Goal: Use online tool/utility: Utilize a website feature to perform a specific function

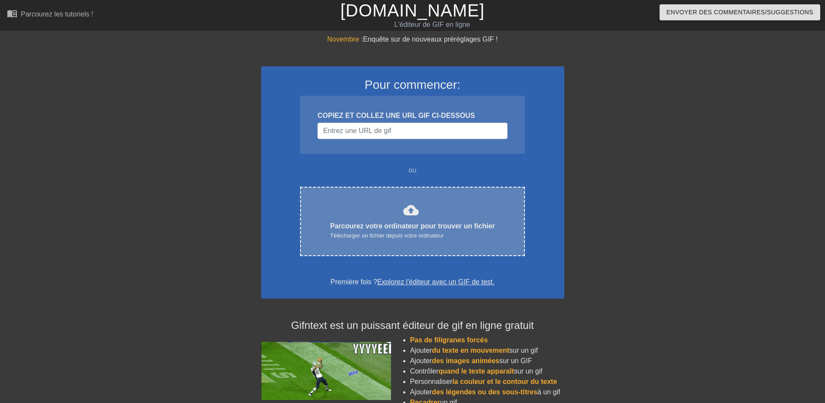
click at [394, 207] on div "cloud_upload Parcourez votre ordinateur pour trouver un fichier Télécharger un …" at bounding box center [412, 221] width 188 height 38
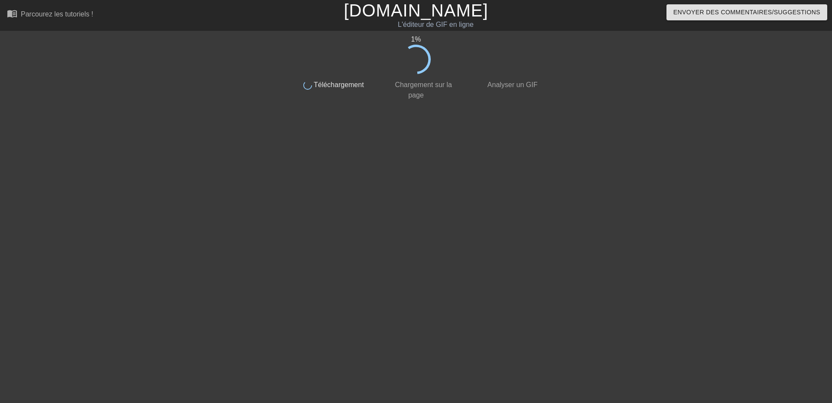
click at [734, 115] on div "1 % fait Téléchargement fait Chargement sur la page fait Analyser un GIF" at bounding box center [416, 164] width 832 height 260
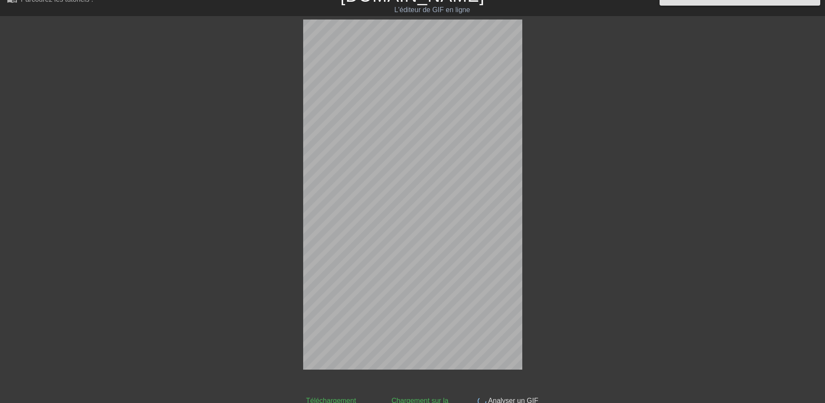
scroll to position [21, 0]
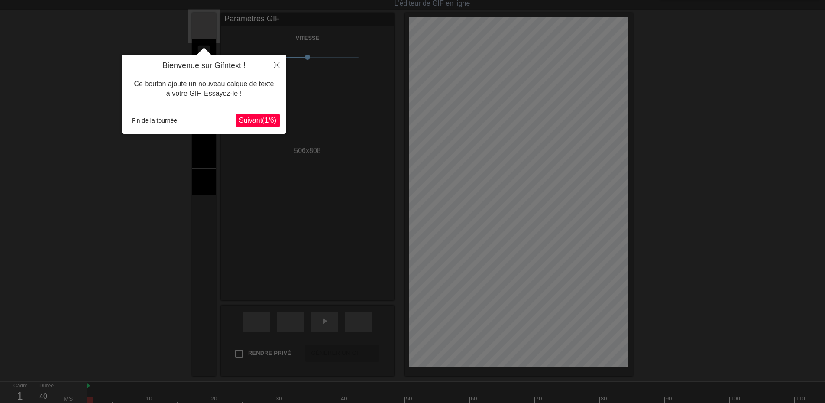
click at [239, 121] on font "Suivant" at bounding box center [250, 120] width 23 height 7
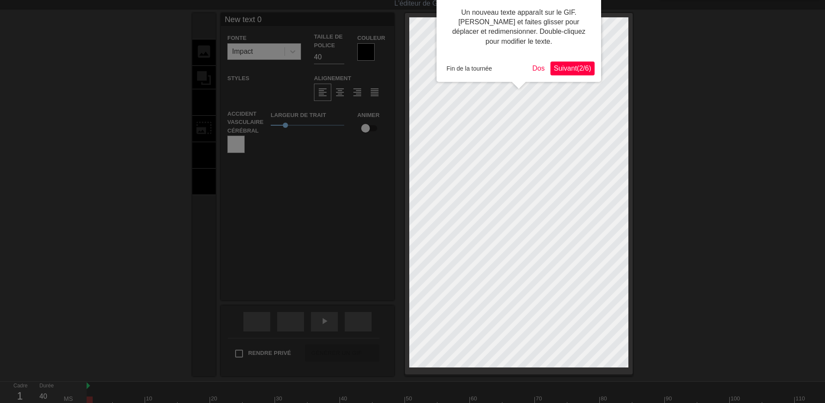
scroll to position [0, 0]
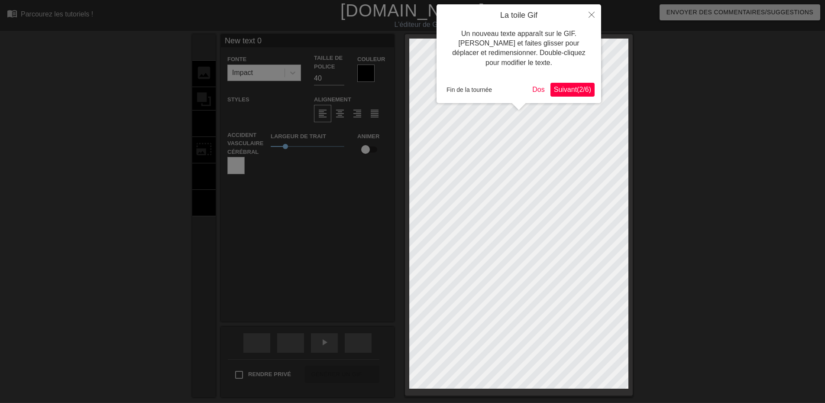
click at [564, 89] on font "Suivant" at bounding box center [565, 89] width 23 height 7
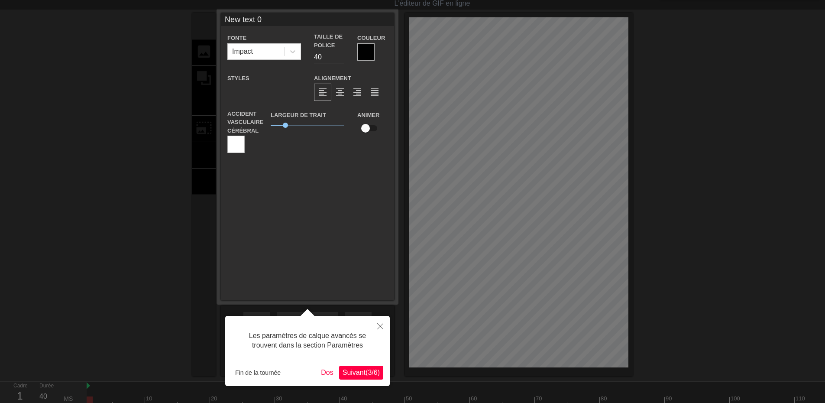
click at [350, 372] on font "Suivant" at bounding box center [354, 372] width 23 height 7
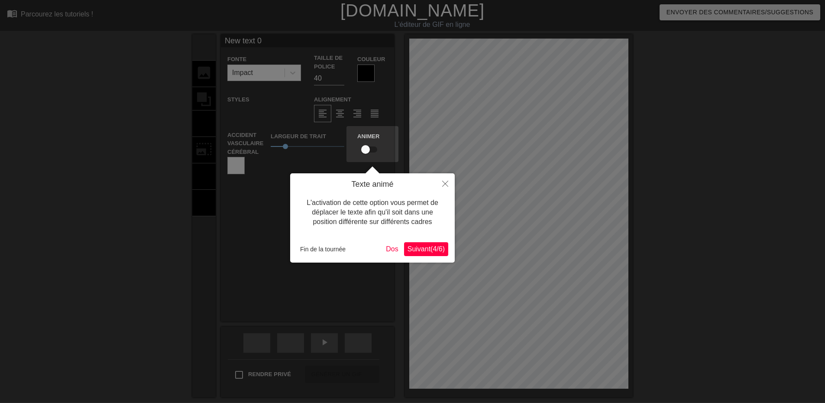
click at [431, 247] on font "(" at bounding box center [432, 248] width 2 height 7
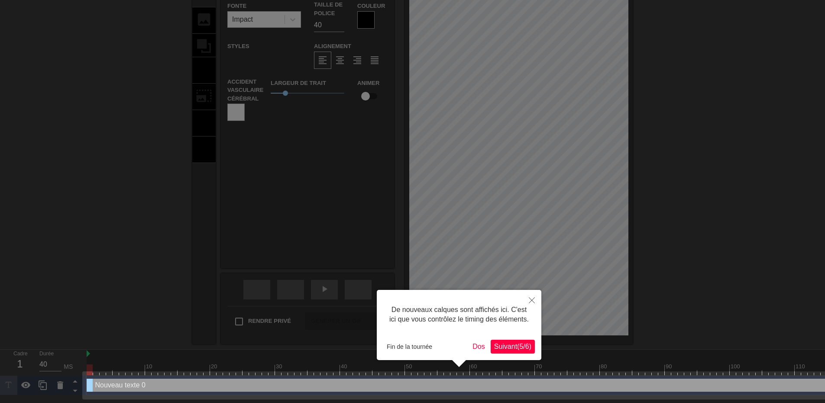
click at [502, 349] on font "Suivant" at bounding box center [505, 346] width 23 height 7
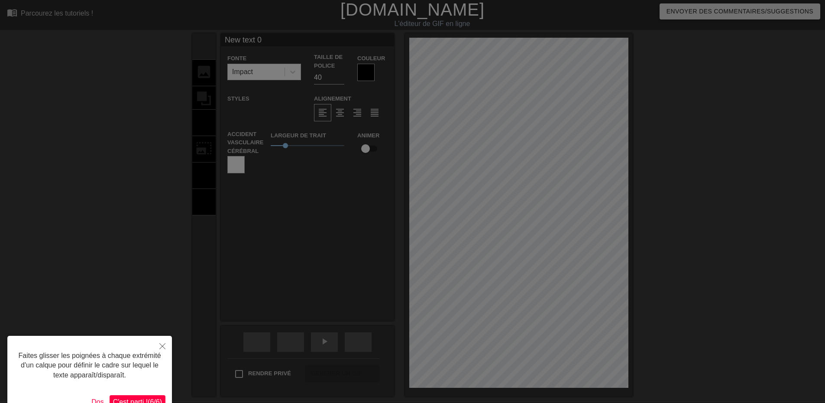
scroll to position [0, 0]
click at [139, 400] on font "C'est parti !" at bounding box center [130, 402] width 35 height 7
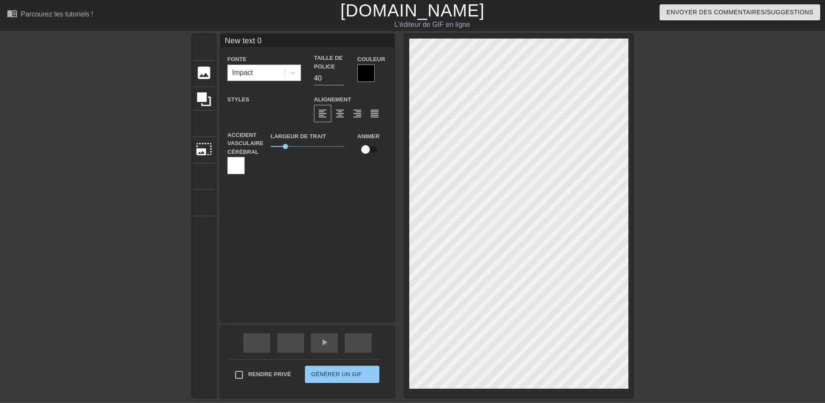
click at [277, 77] on div "Impact" at bounding box center [256, 73] width 57 height 16
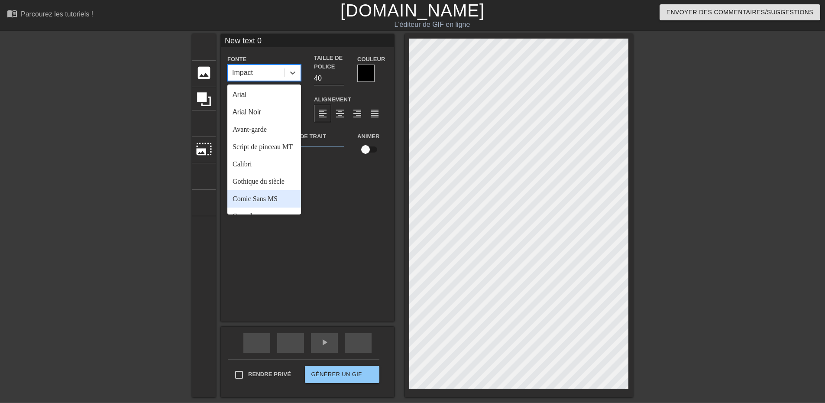
click at [317, 243] on div "New text 0 Fonte Option Arial ciblée, 1 sur 24. 24 résultats disponibles. Utili…" at bounding box center [307, 177] width 173 height 287
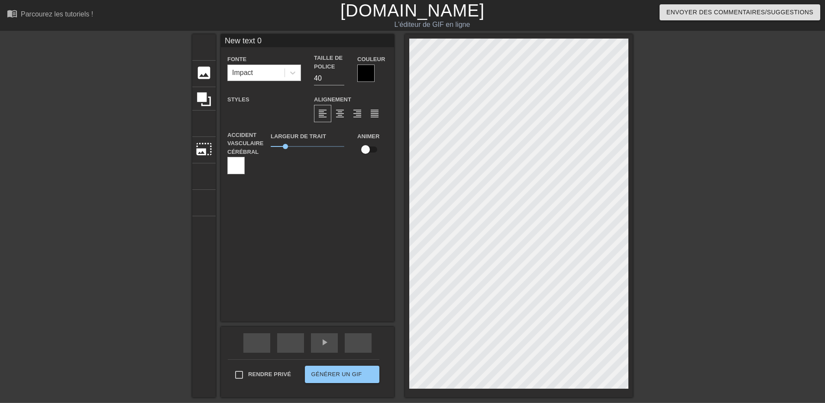
click at [261, 77] on div "Impact" at bounding box center [256, 73] width 57 height 16
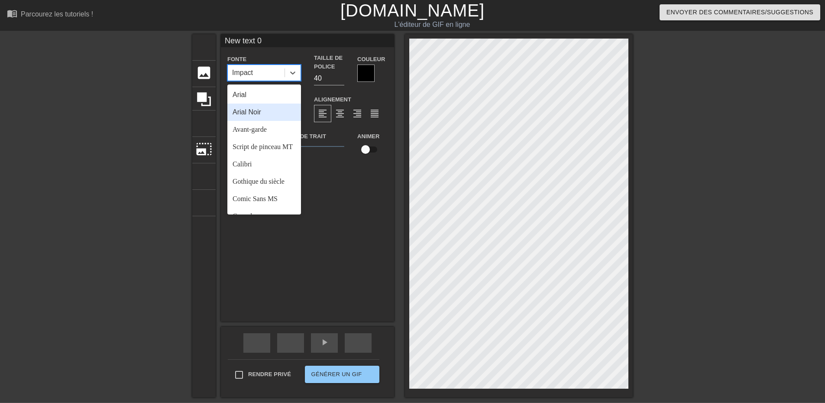
click at [261, 116] on font "Arial Noir" at bounding box center [247, 111] width 29 height 7
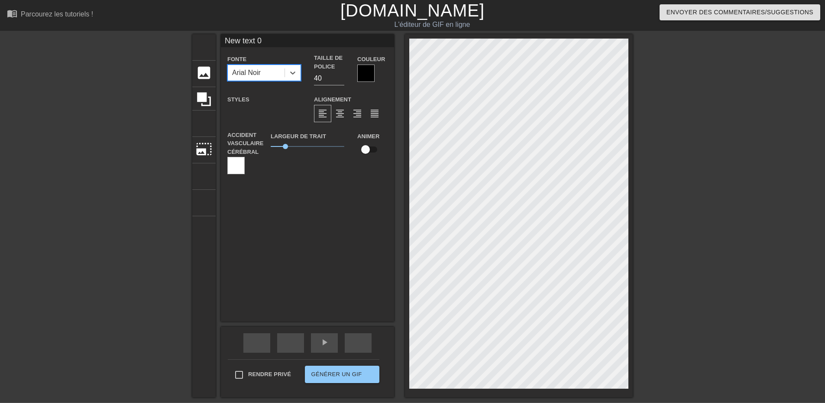
click at [244, 75] on font "Arial Noir" at bounding box center [246, 72] width 29 height 7
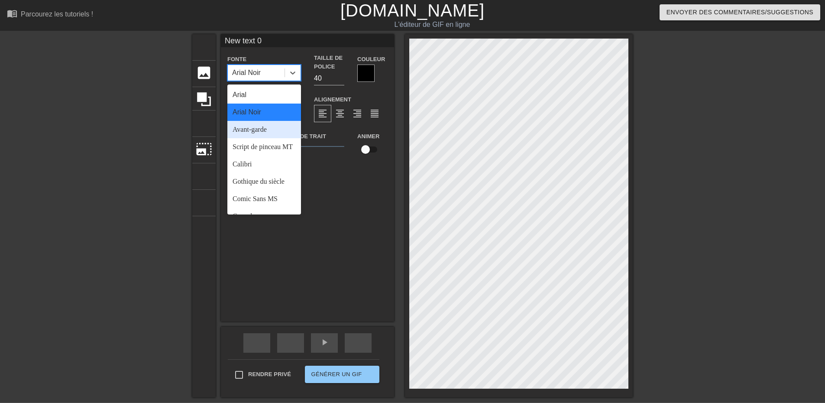
click at [269, 136] on div "Avant-garde" at bounding box center [264, 129] width 74 height 17
click at [254, 74] on font "Avant-garde" at bounding box center [249, 72] width 34 height 7
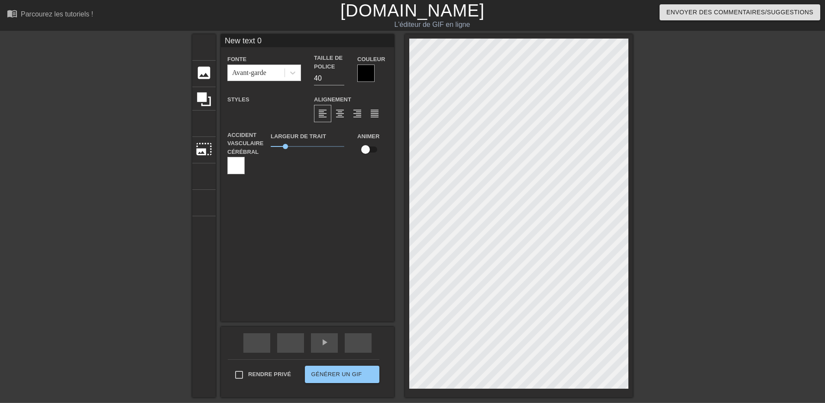
click at [322, 211] on div "New text 0 Fonte Avant-garde Taille de police 40 Couleur Styles format_gras for…" at bounding box center [307, 177] width 173 height 287
click at [236, 167] on div at bounding box center [235, 165] width 17 height 17
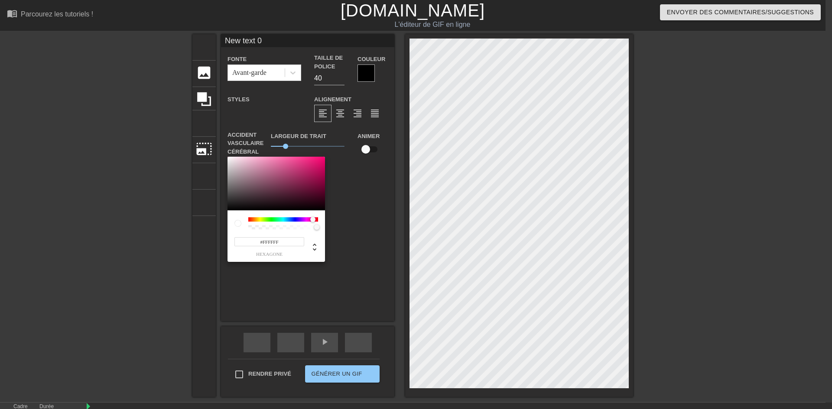
drag, startPoint x: 248, startPoint y: 221, endPoint x: 313, endPoint y: 225, distance: 65.2
click at [313, 225] on div at bounding box center [283, 224] width 70 height 12
drag, startPoint x: 272, startPoint y: 218, endPoint x: 244, endPoint y: 221, distance: 28.3
click at [244, 221] on div at bounding box center [276, 224] width 84 height 12
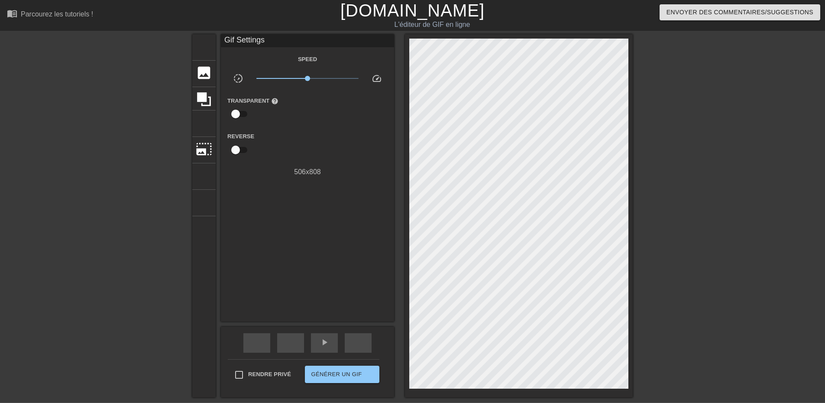
click at [247, 114] on input "checkbox" at bounding box center [235, 114] width 49 height 16
click at [244, 113] on input "checkbox" at bounding box center [243, 114] width 49 height 16
checkbox input "false"
click at [240, 150] on input "checkbox" at bounding box center [235, 150] width 49 height 16
click at [240, 150] on input "checkbox" at bounding box center [243, 150] width 49 height 16
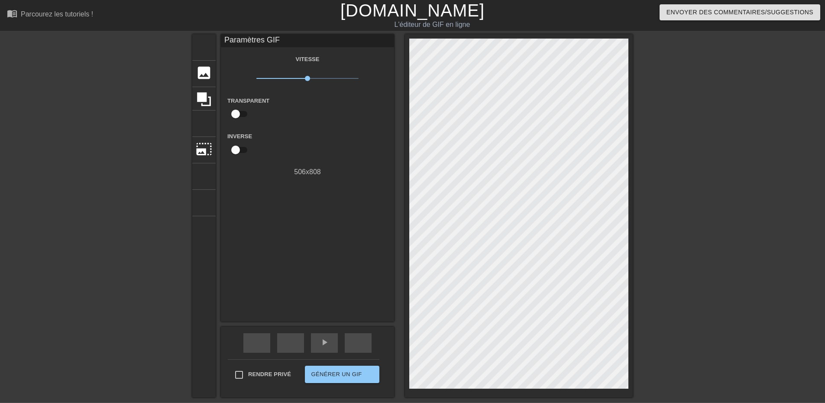
click at [240, 150] on input "checkbox" at bounding box center [235, 150] width 49 height 16
click at [240, 150] on input "checkbox" at bounding box center [243, 150] width 49 height 16
click at [240, 150] on input "checkbox" at bounding box center [235, 150] width 49 height 16
click at [240, 150] on input "checkbox" at bounding box center [243, 150] width 49 height 16
checkbox input "false"
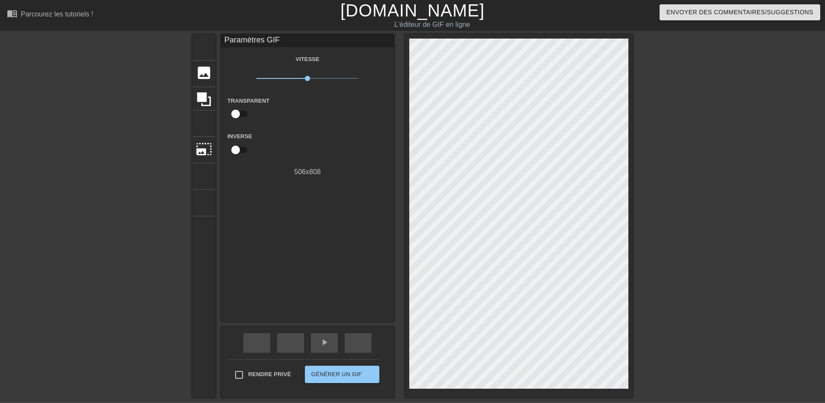
click at [240, 102] on font "Transparent" at bounding box center [248, 100] width 42 height 6
click at [240, 109] on input "checkbox" at bounding box center [235, 114] width 49 height 16
click at [239, 110] on input "checkbox" at bounding box center [243, 114] width 49 height 16
click at [239, 110] on input "checkbox" at bounding box center [235, 114] width 49 height 16
click at [239, 110] on input "checkbox" at bounding box center [243, 114] width 49 height 16
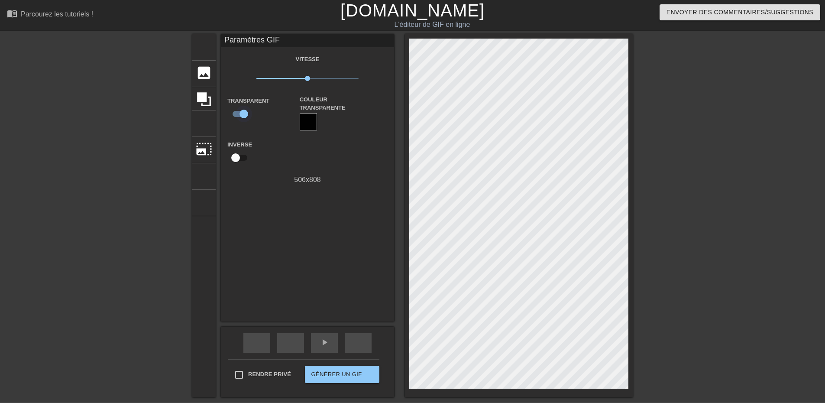
checkbox input "false"
click at [721, 220] on div at bounding box center [708, 164] width 130 height 260
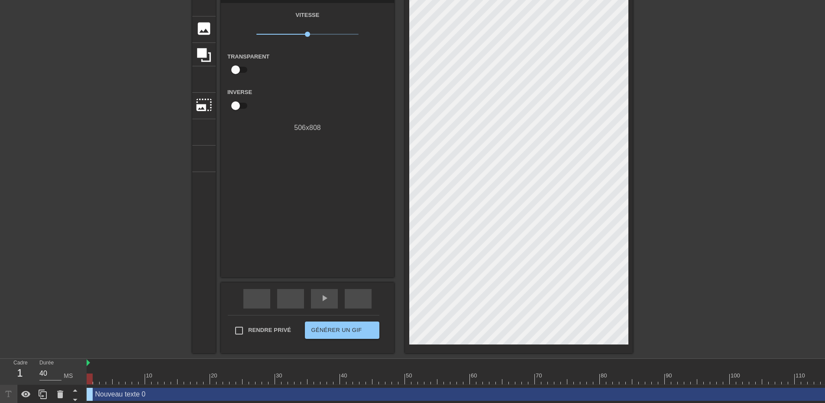
scroll to position [47, 0]
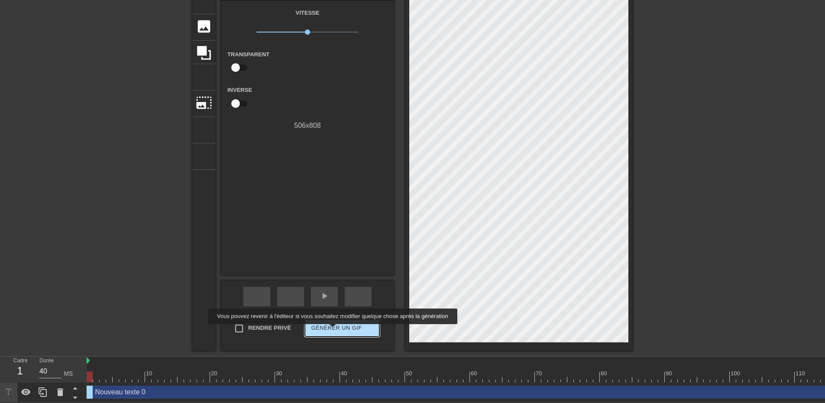
click at [332, 330] on font "Générer un GIF" at bounding box center [336, 328] width 51 height 10
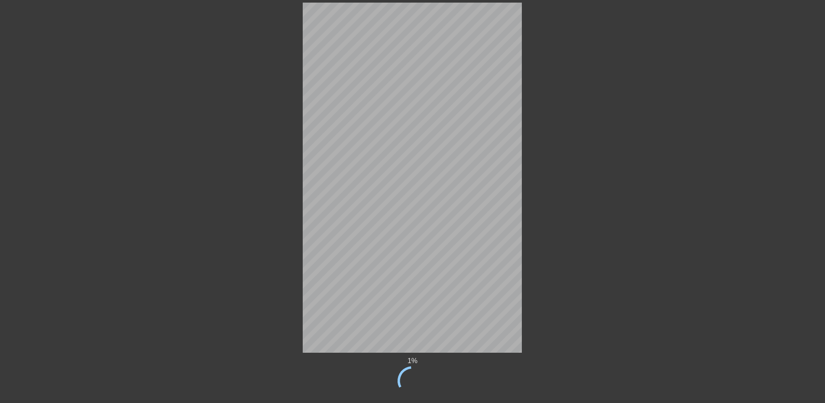
scroll to position [54, 0]
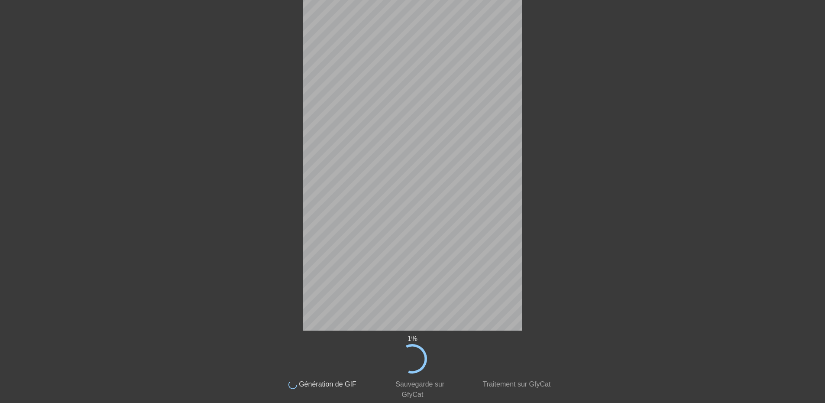
drag, startPoint x: 565, startPoint y: 18, endPoint x: 572, endPoint y: 196, distance: 178.2
click at [601, 197] on div at bounding box center [627, 111] width 130 height 260
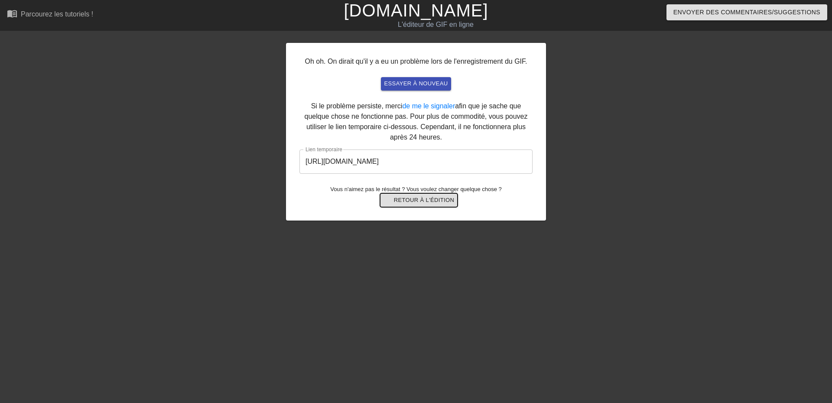
click at [423, 199] on font "Retour à l'édition" at bounding box center [424, 200] width 61 height 6
